Goal: Information Seeking & Learning: Learn about a topic

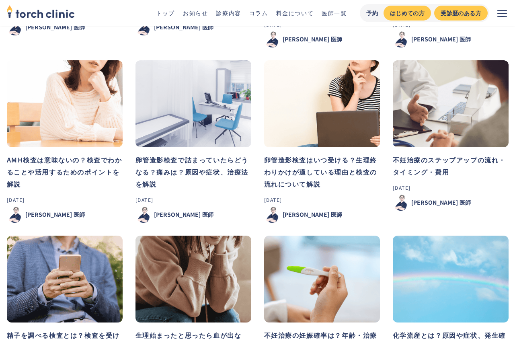
scroll to position [80, 0]
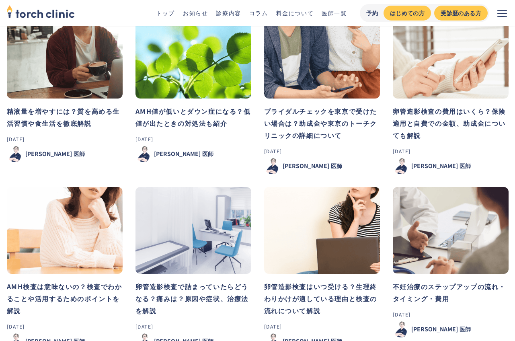
click at [261, 14] on link "コラム" at bounding box center [258, 13] width 19 height 8
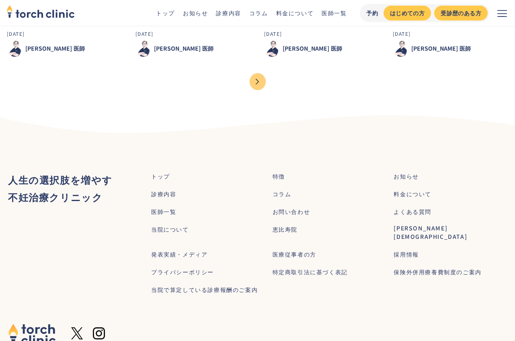
scroll to position [924, 0]
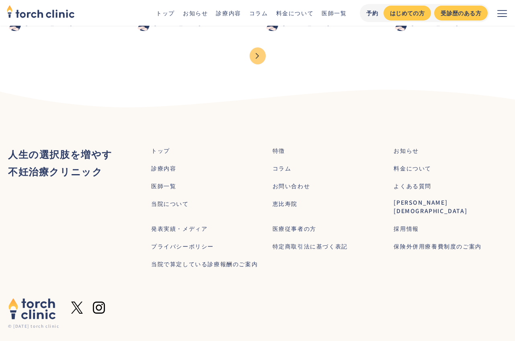
click at [260, 52] on div "Next Page" at bounding box center [257, 55] width 16 height 17
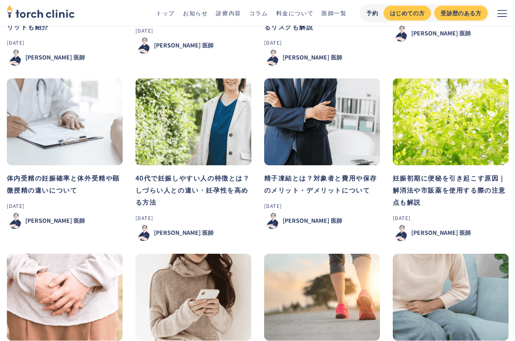
scroll to position [442, 0]
